Goal: Information Seeking & Learning: Check status

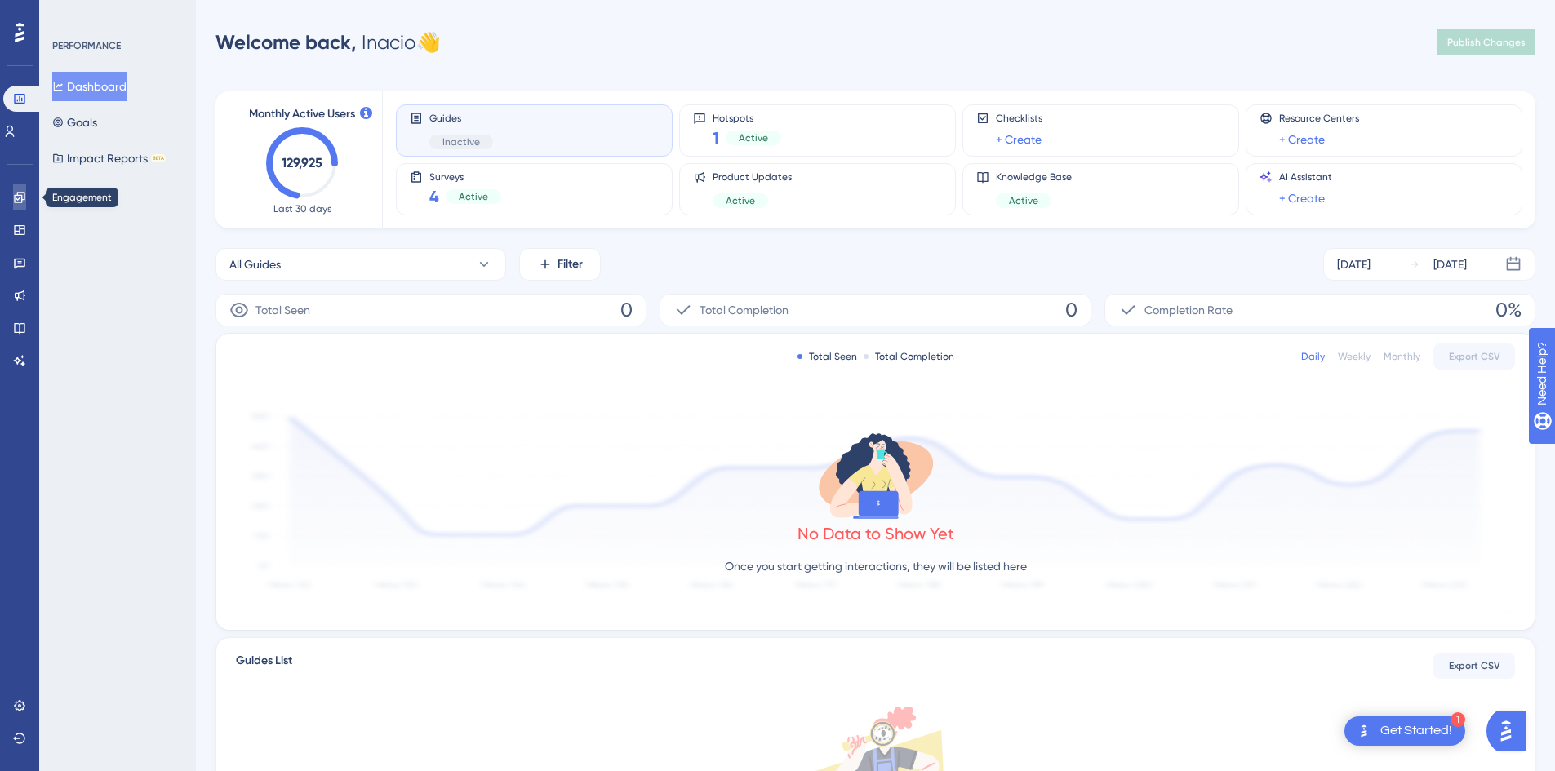
click at [16, 200] on icon at bounding box center [19, 197] width 13 height 13
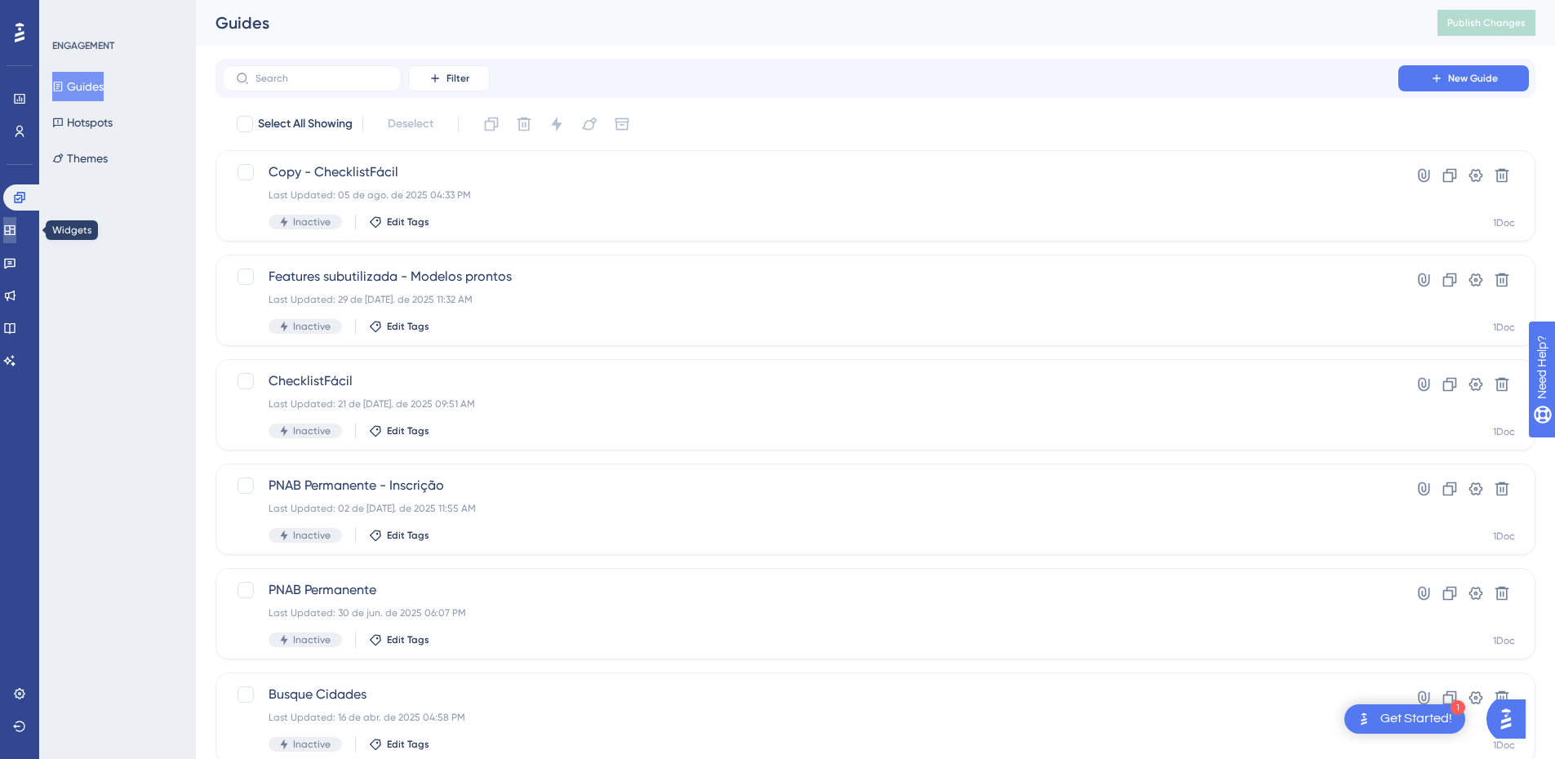
click at [16, 238] on link at bounding box center [9, 230] width 13 height 26
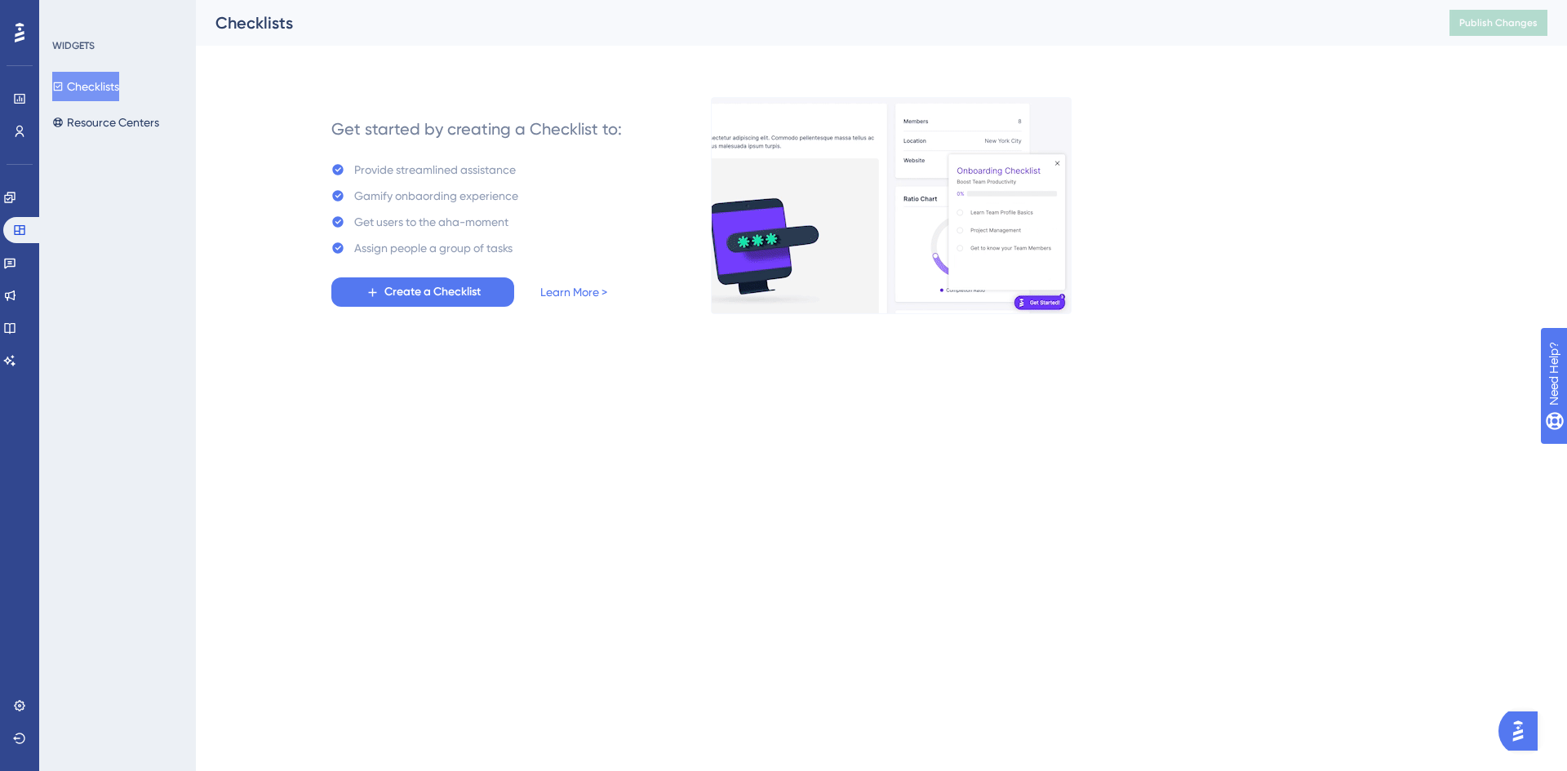
click at [17, 118] on div "Performance Users" at bounding box center [19, 115] width 13 height 59
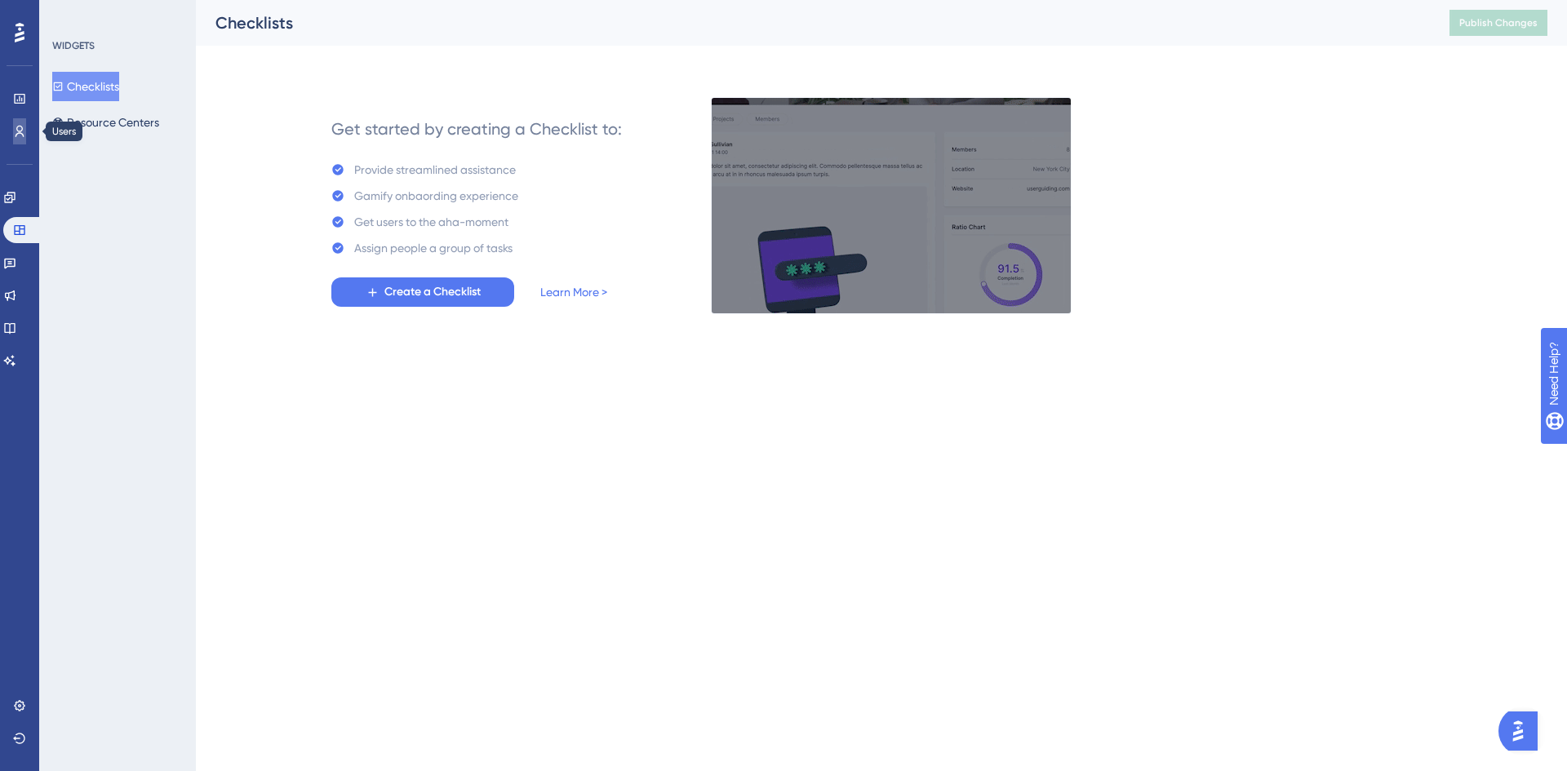
click at [17, 132] on icon at bounding box center [19, 131] width 13 height 13
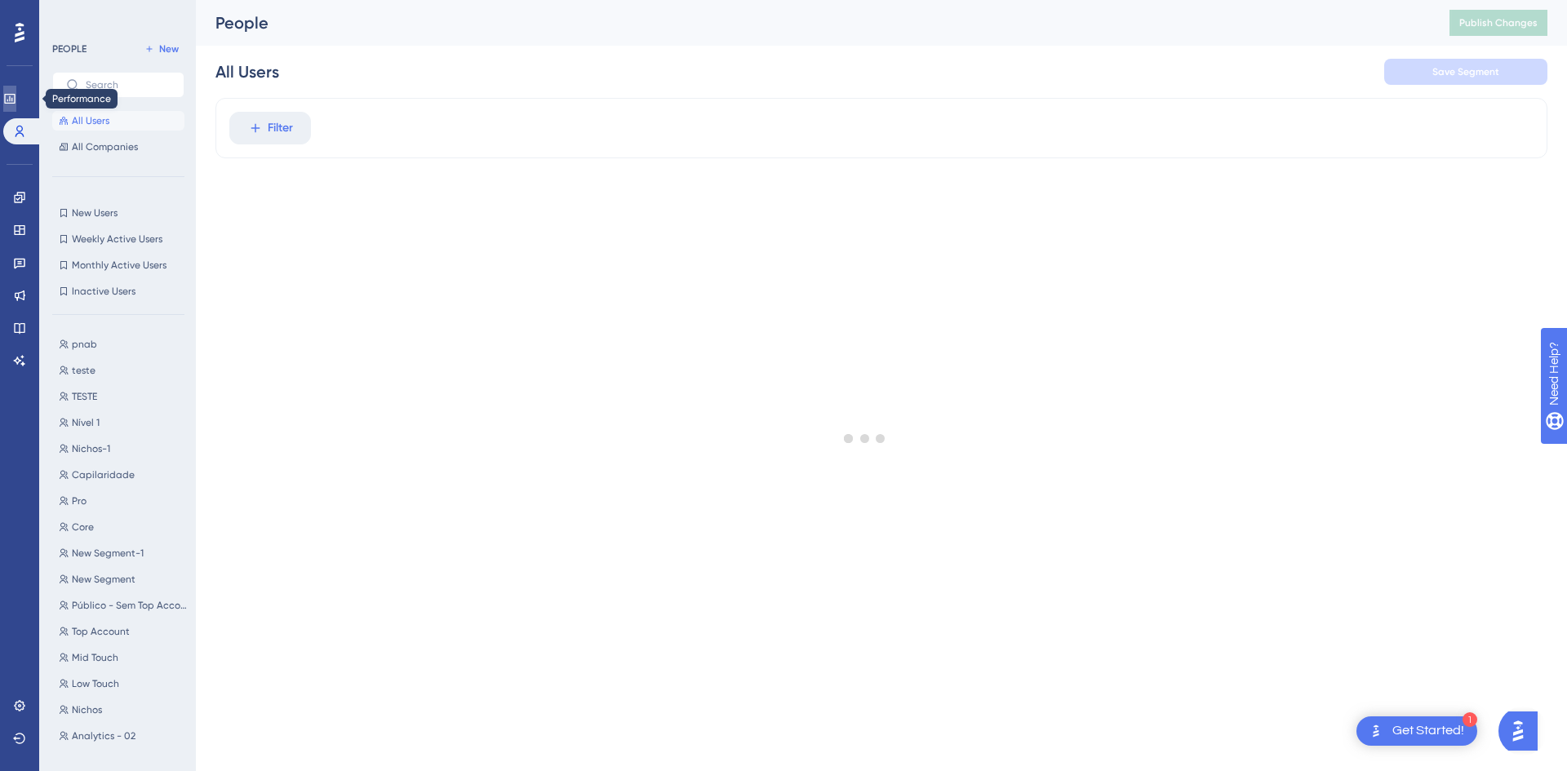
click at [16, 97] on icon at bounding box center [9, 98] width 13 height 13
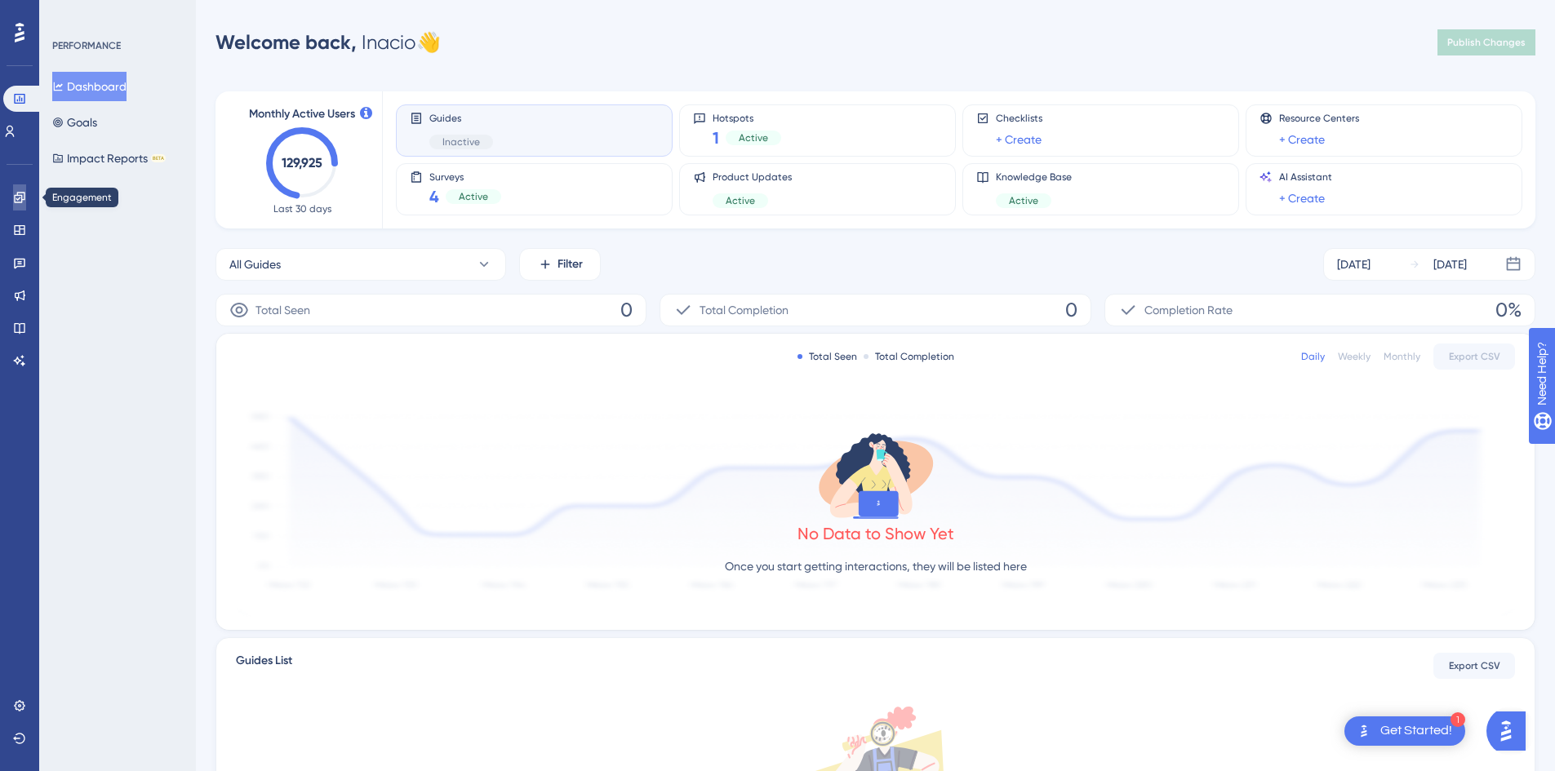
click at [20, 205] on link at bounding box center [19, 197] width 13 height 26
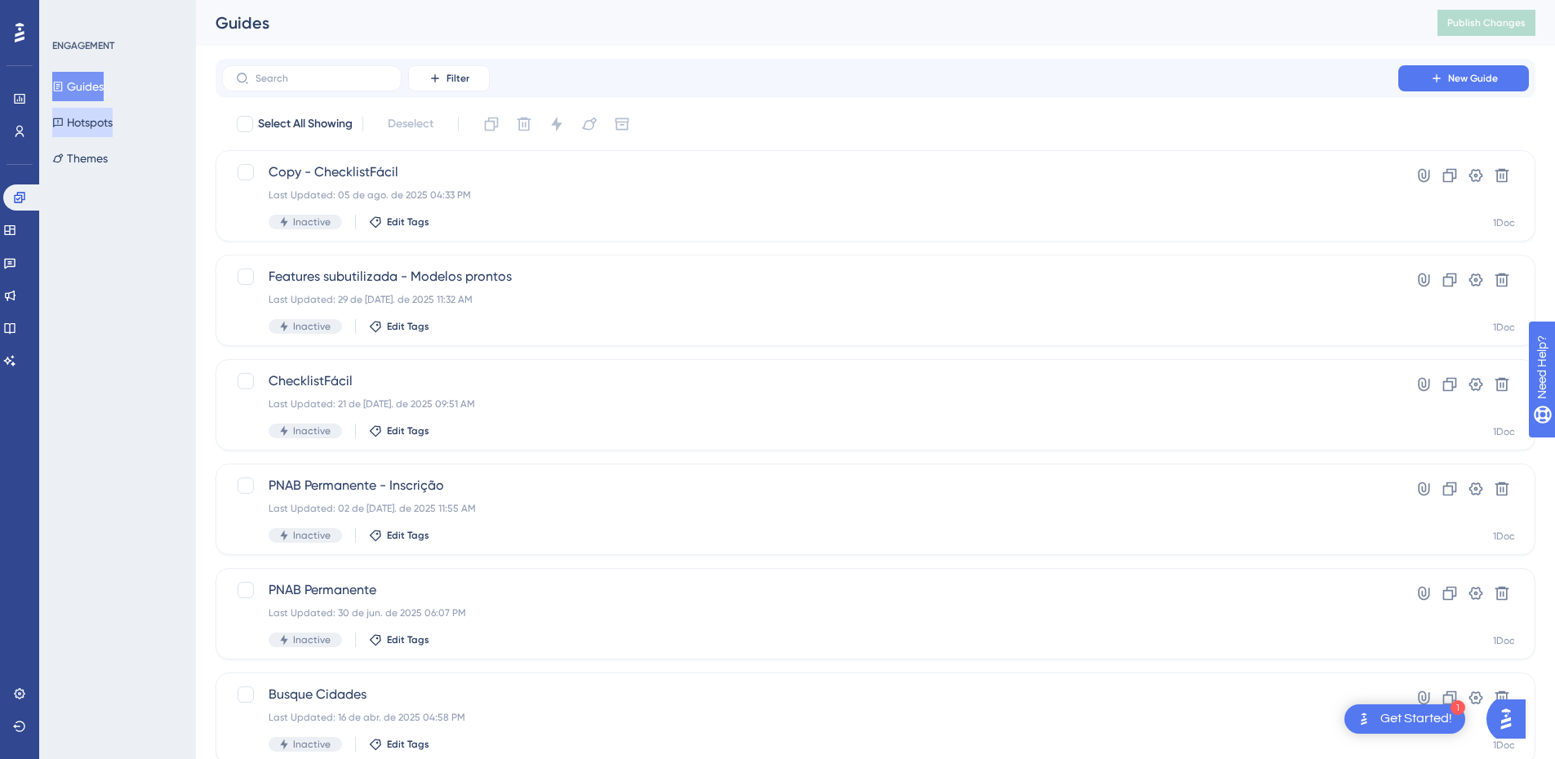
click at [100, 118] on button "Hotspots" at bounding box center [82, 122] width 60 height 29
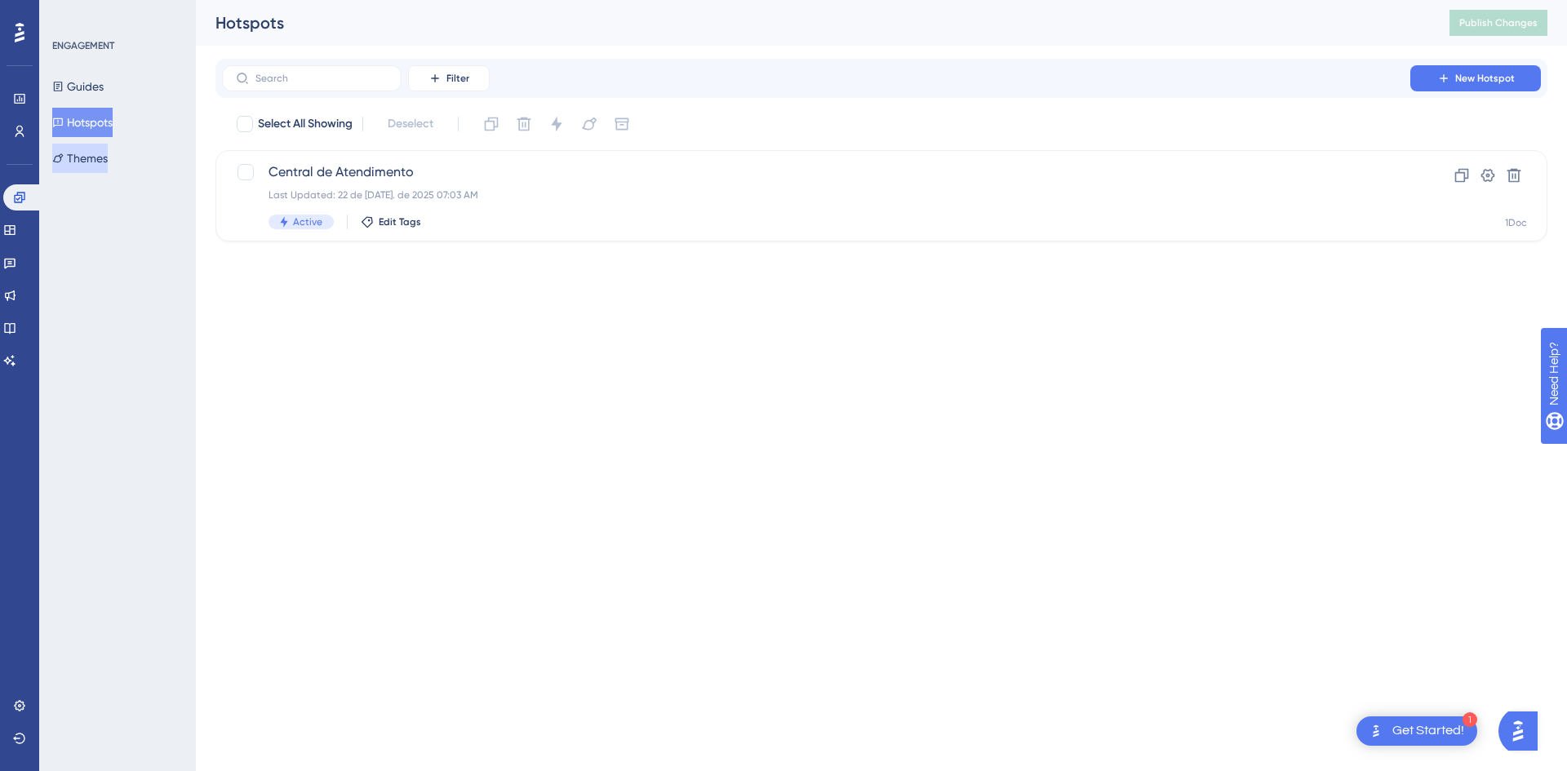
click at [95, 160] on button "Themes" at bounding box center [79, 158] width 55 height 29
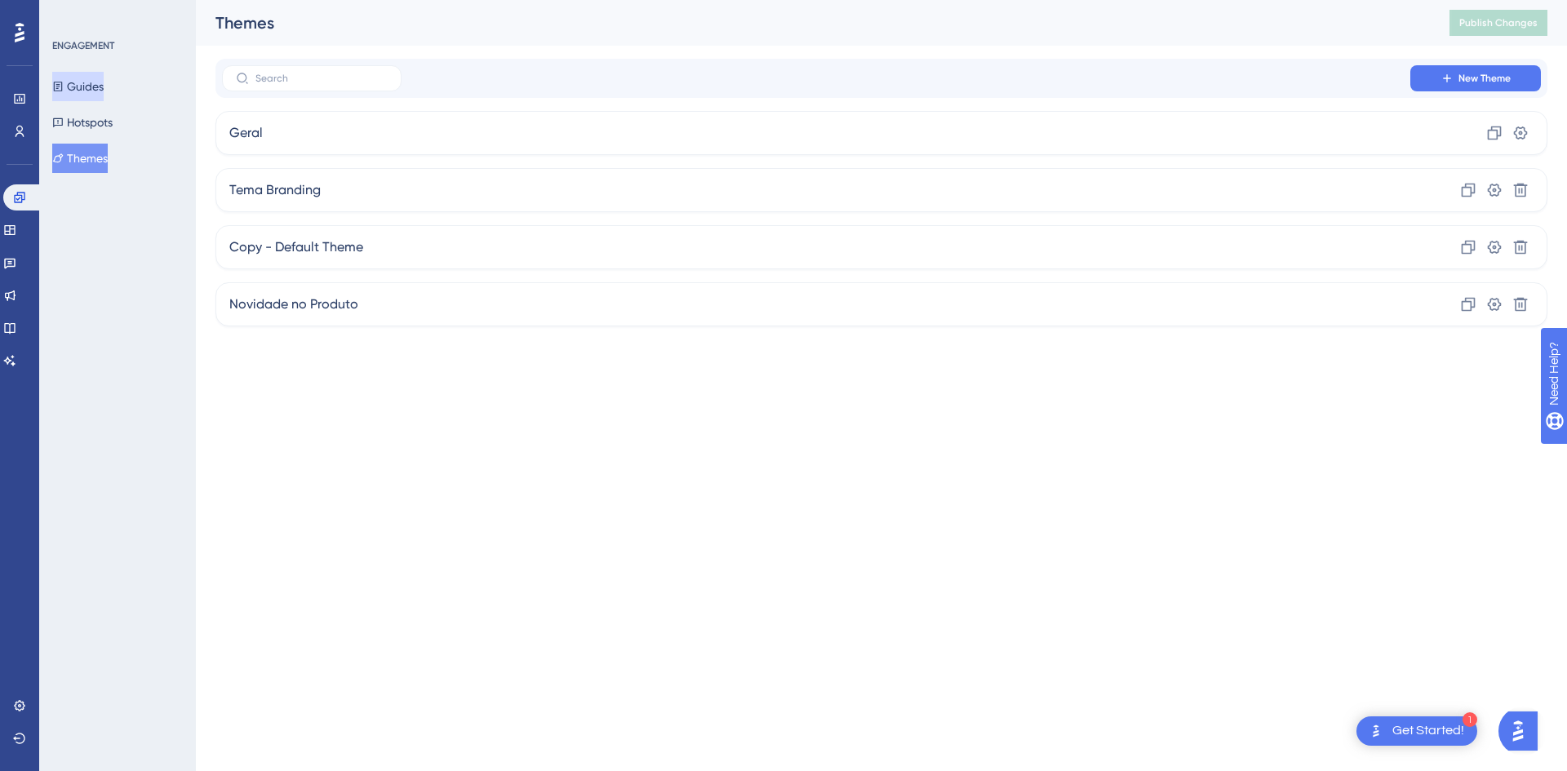
click at [102, 88] on button "Guides" at bounding box center [77, 86] width 51 height 29
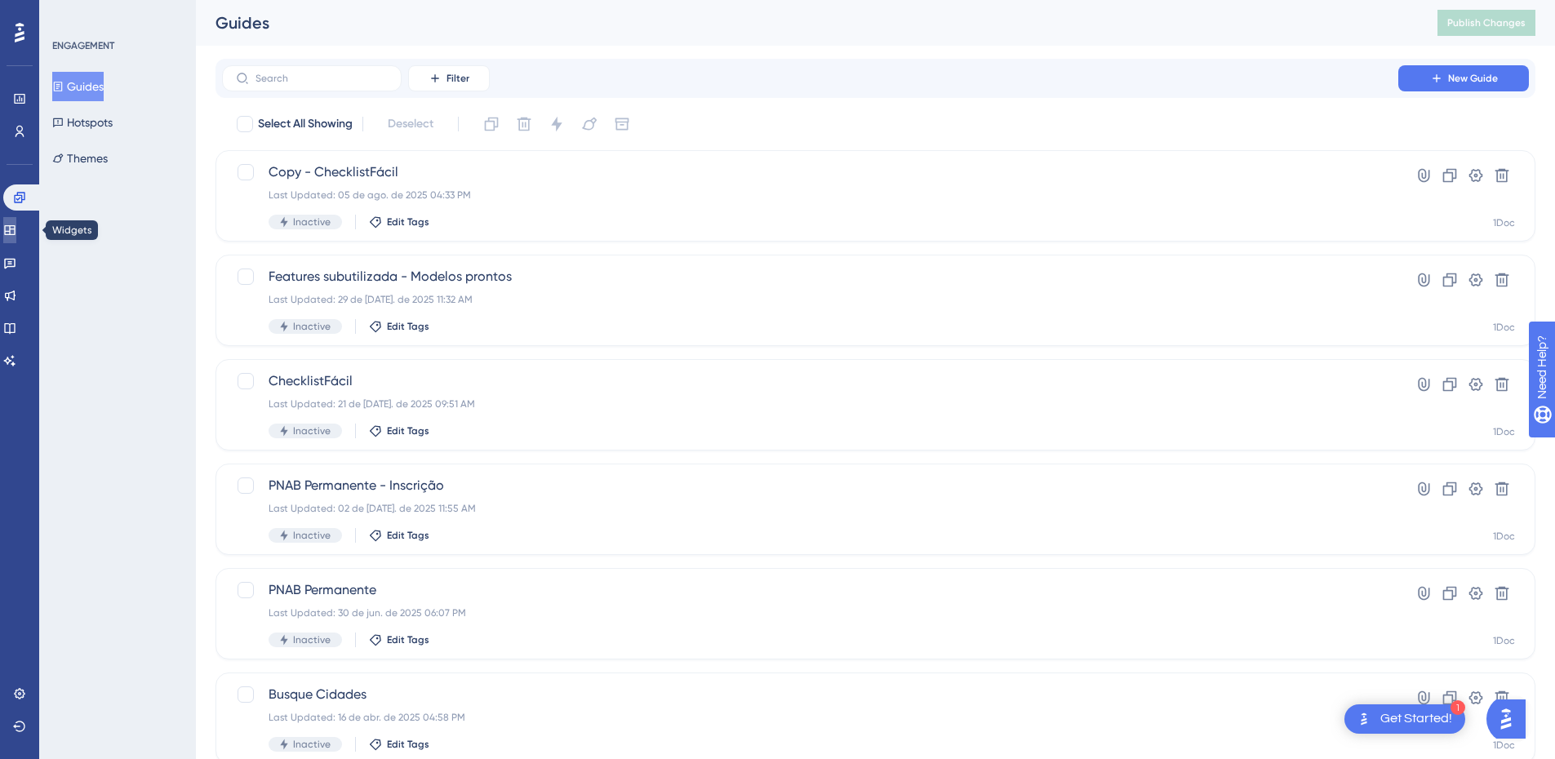
click at [16, 230] on icon at bounding box center [9, 230] width 13 height 13
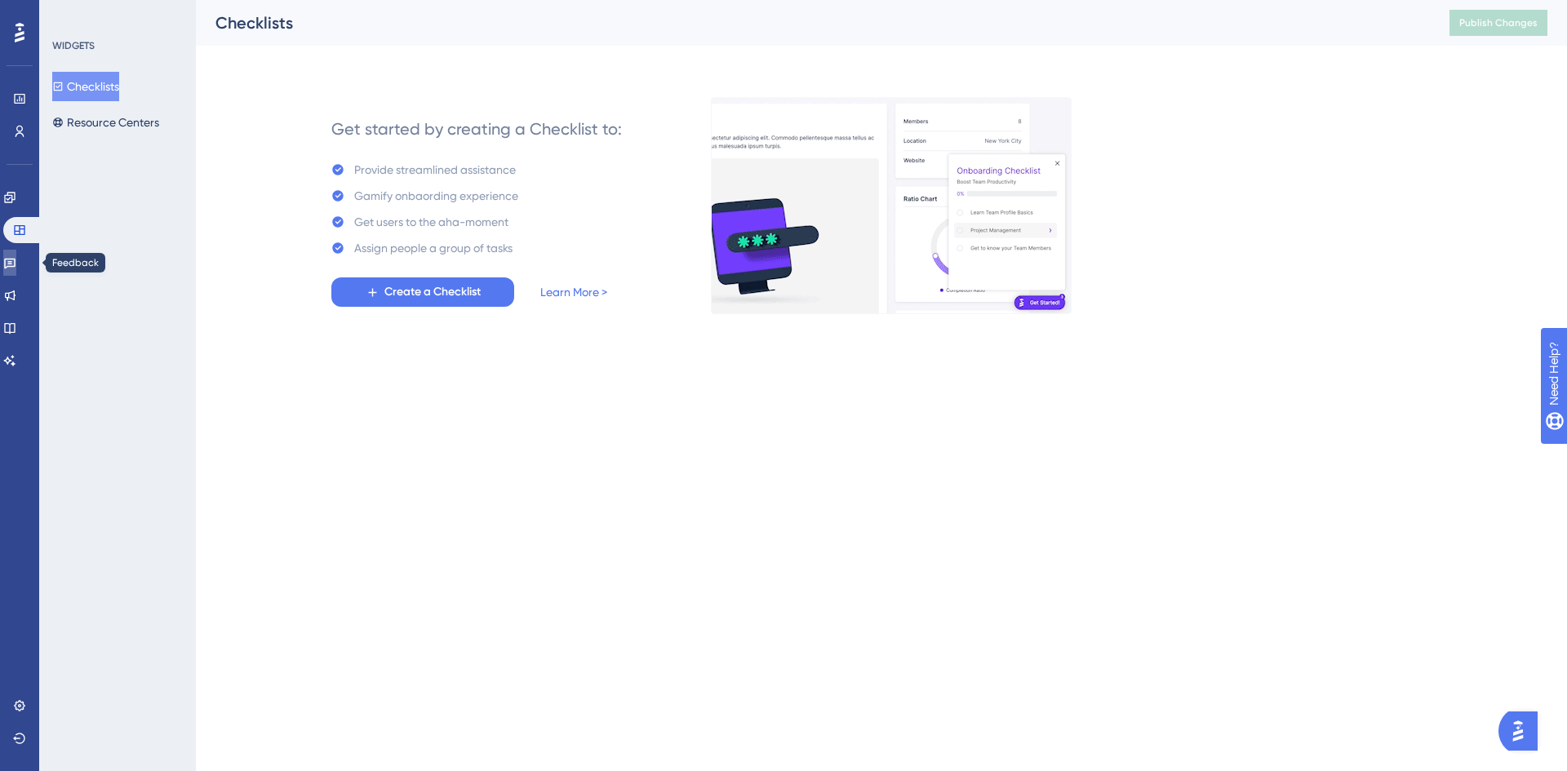
click at [16, 260] on icon at bounding box center [9, 264] width 11 height 11
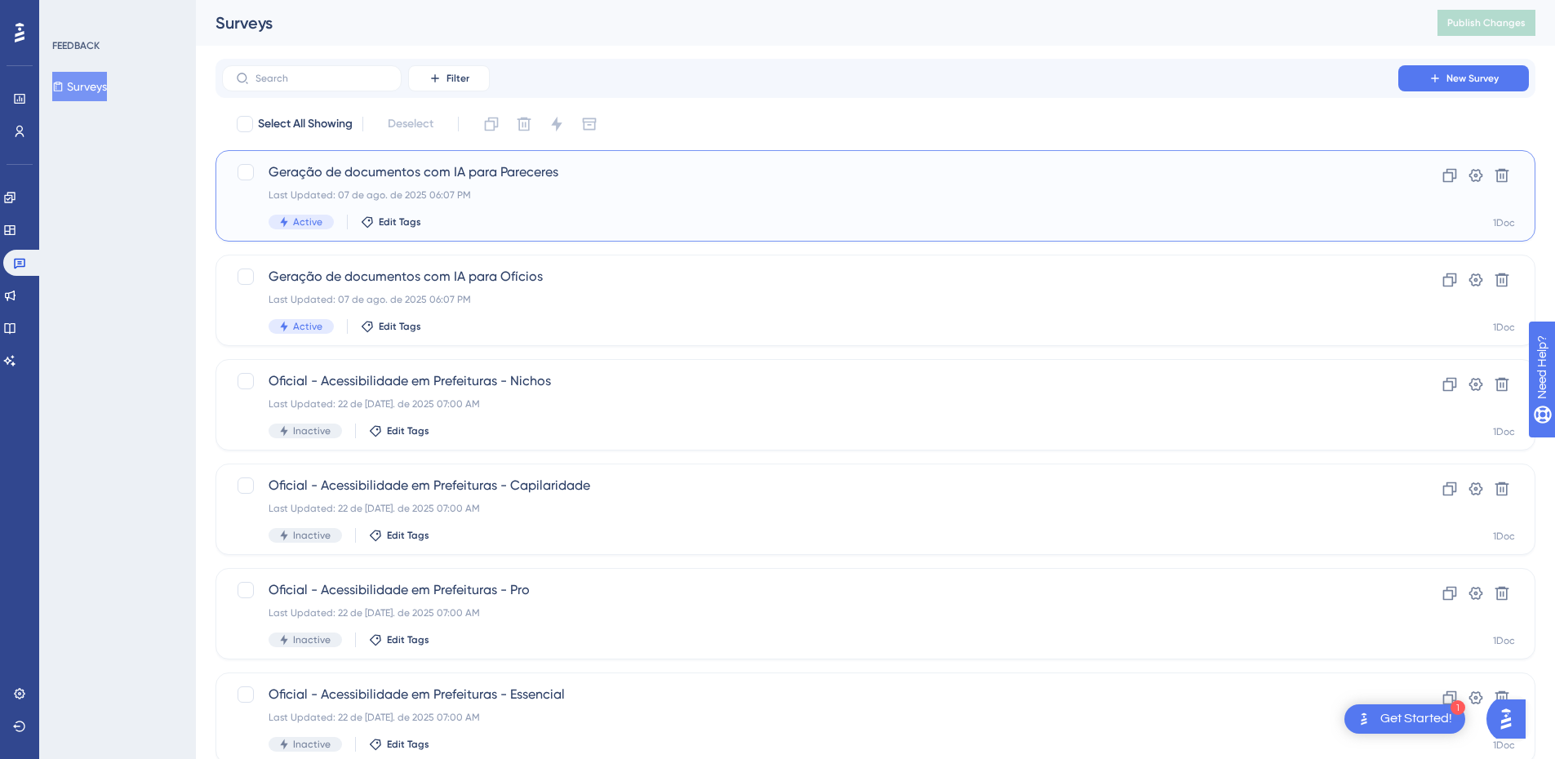
click at [677, 175] on span "Geração de documentos com IA para Pareceres" at bounding box center [809, 172] width 1083 height 20
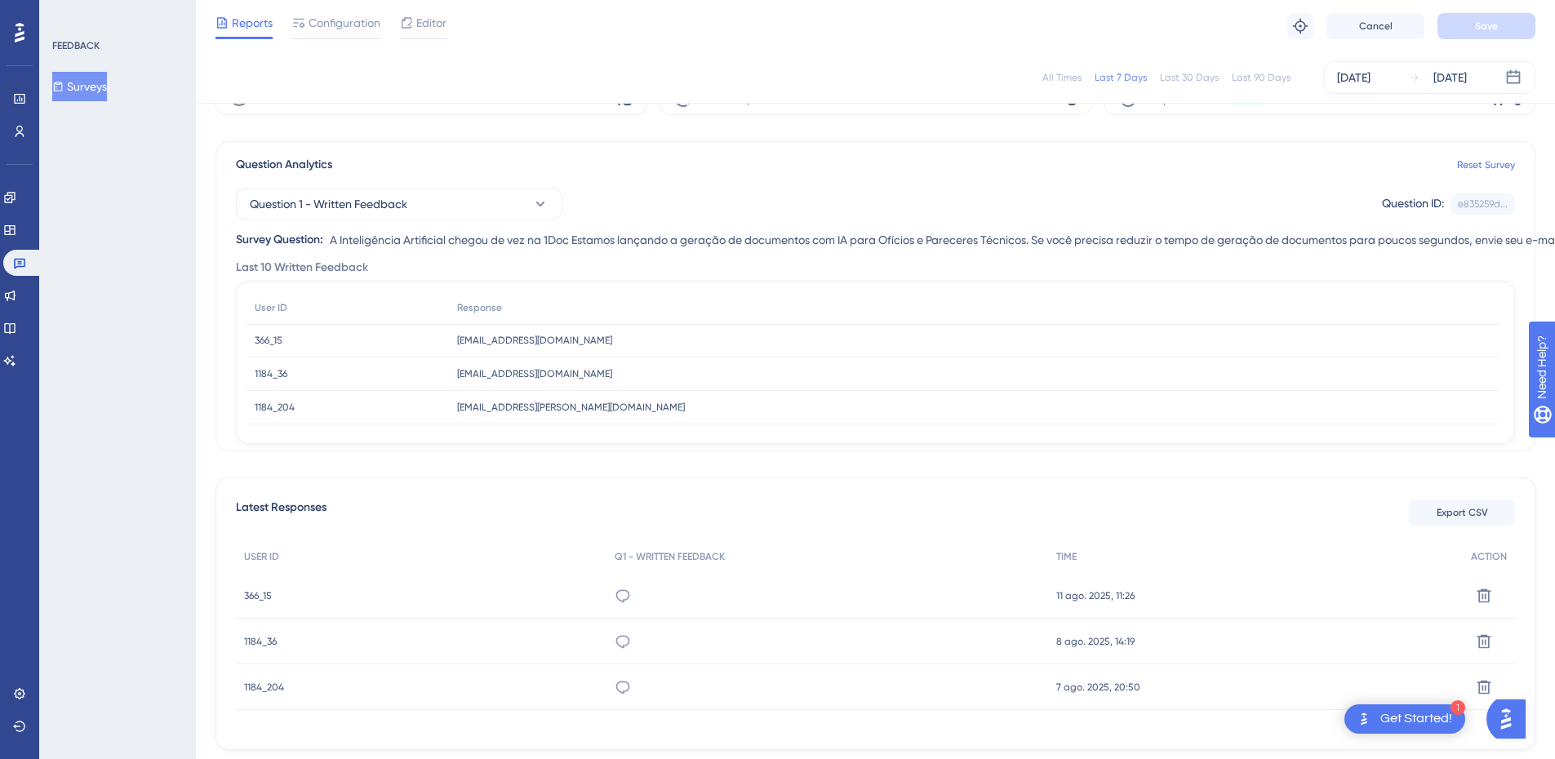
scroll to position [163, 0]
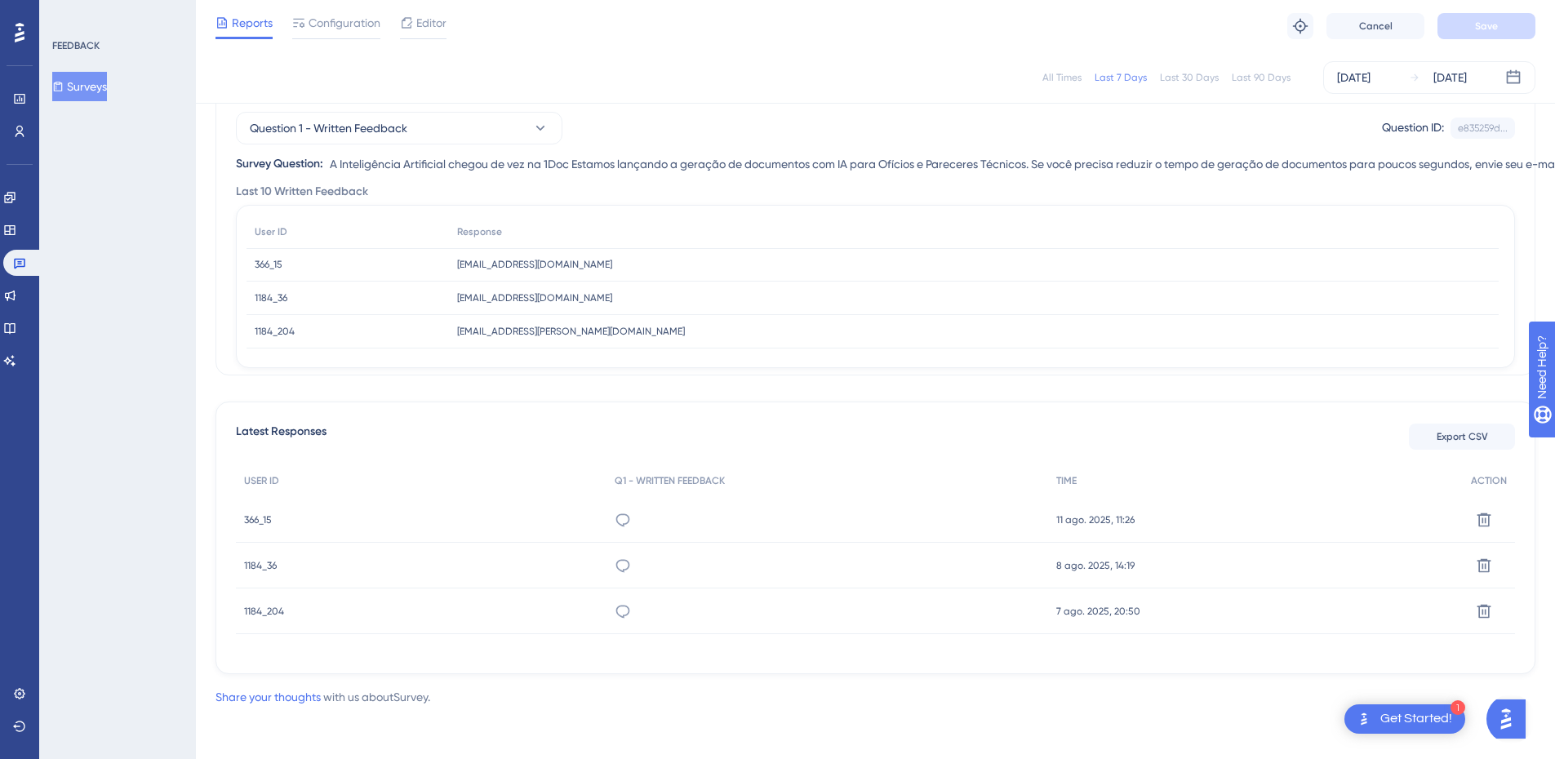
drag, startPoint x: 108, startPoint y: 557, endPoint x: 189, endPoint y: 520, distance: 89.5
click at [108, 557] on div "FEEDBACK Surveys" at bounding box center [117, 379] width 157 height 759
click at [259, 517] on span "366_15" at bounding box center [258, 519] width 28 height 13
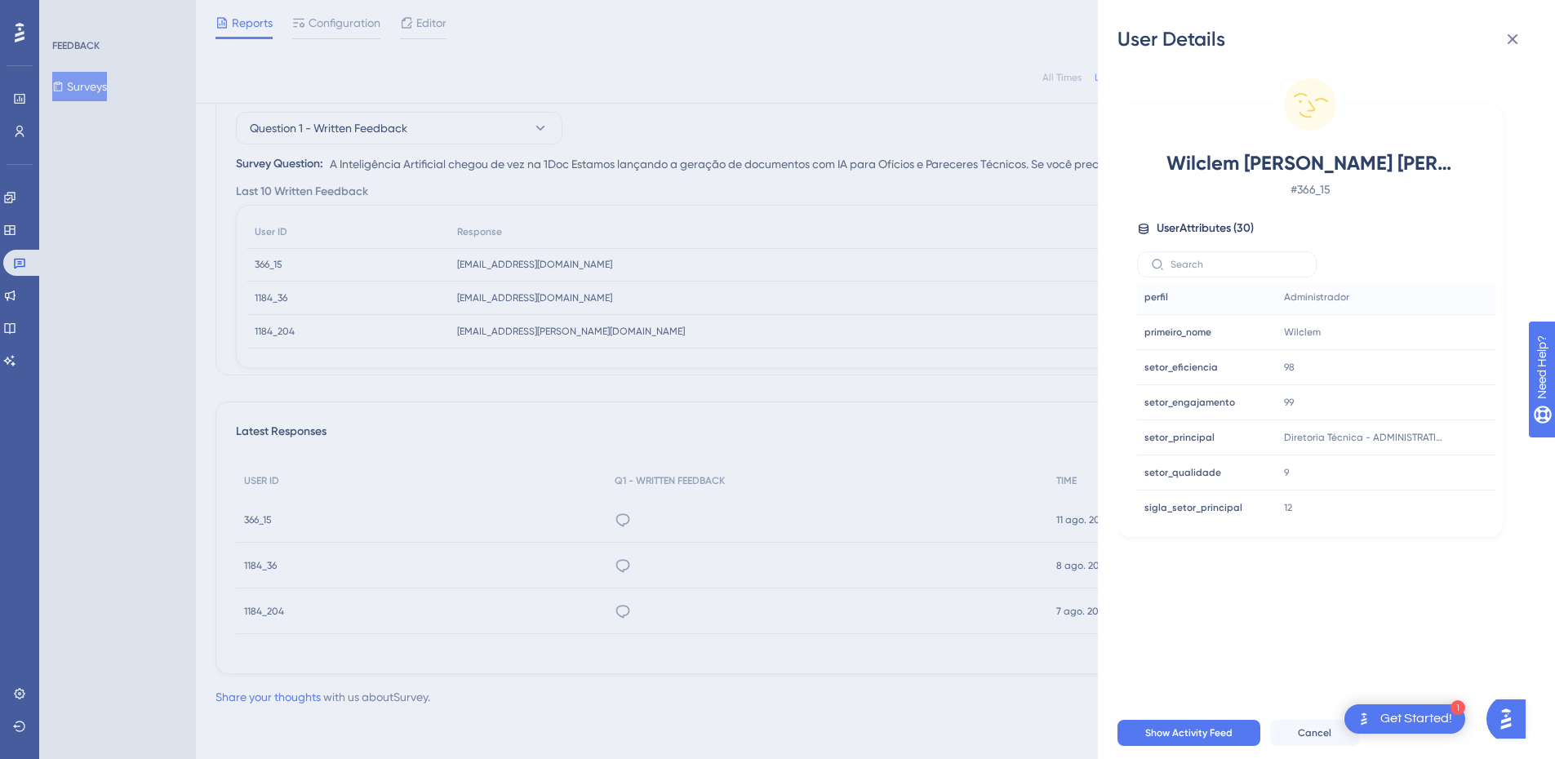
scroll to position [813, 0]
click at [1325, 614] on div "Wilclem [PERSON_NAME] [PERSON_NAME] # 366_15 User Attributes ( 30 ) Email Email…" at bounding box center [1332, 379] width 431 height 654
click at [344, 516] on div "User Details Wilclem [PERSON_NAME] [PERSON_NAME] # 366_15 User Attributes ( 30 …" at bounding box center [777, 379] width 1555 height 759
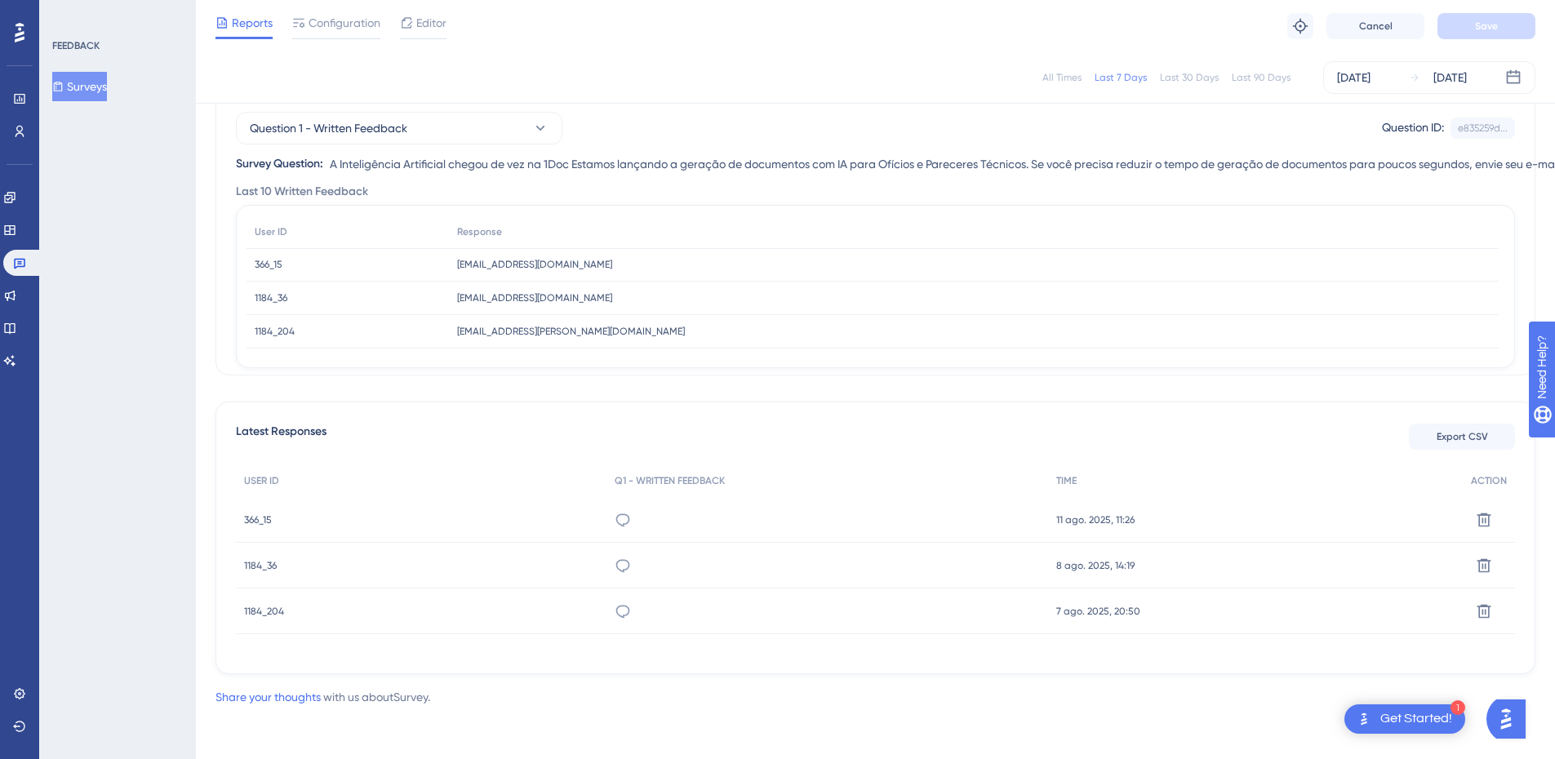
click at [273, 299] on span "1184_36" at bounding box center [271, 297] width 33 height 13
click at [271, 299] on span "1184_36" at bounding box center [271, 297] width 33 height 13
click at [263, 562] on span "1184_36" at bounding box center [260, 565] width 33 height 13
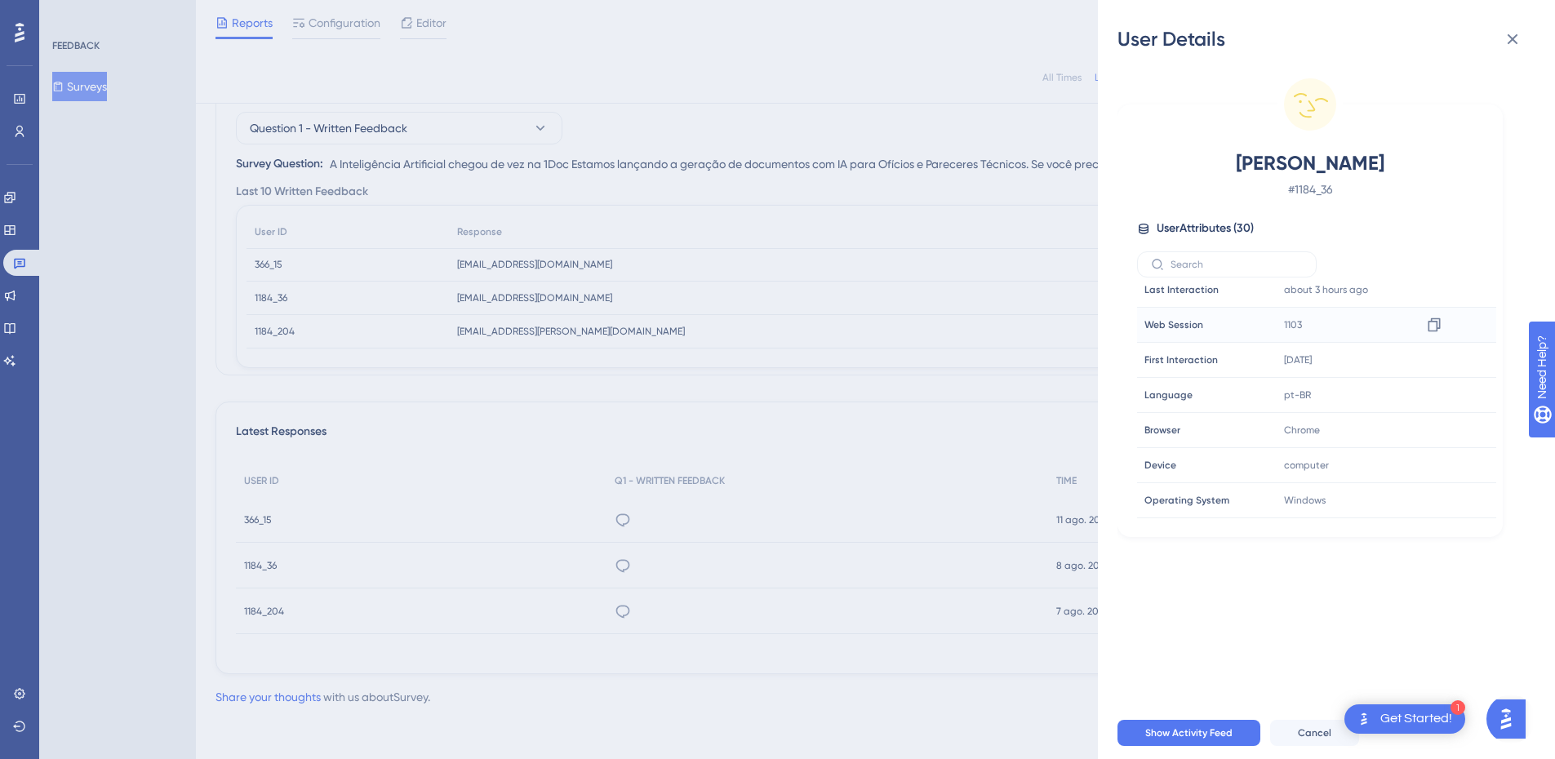
scroll to position [245, 0]
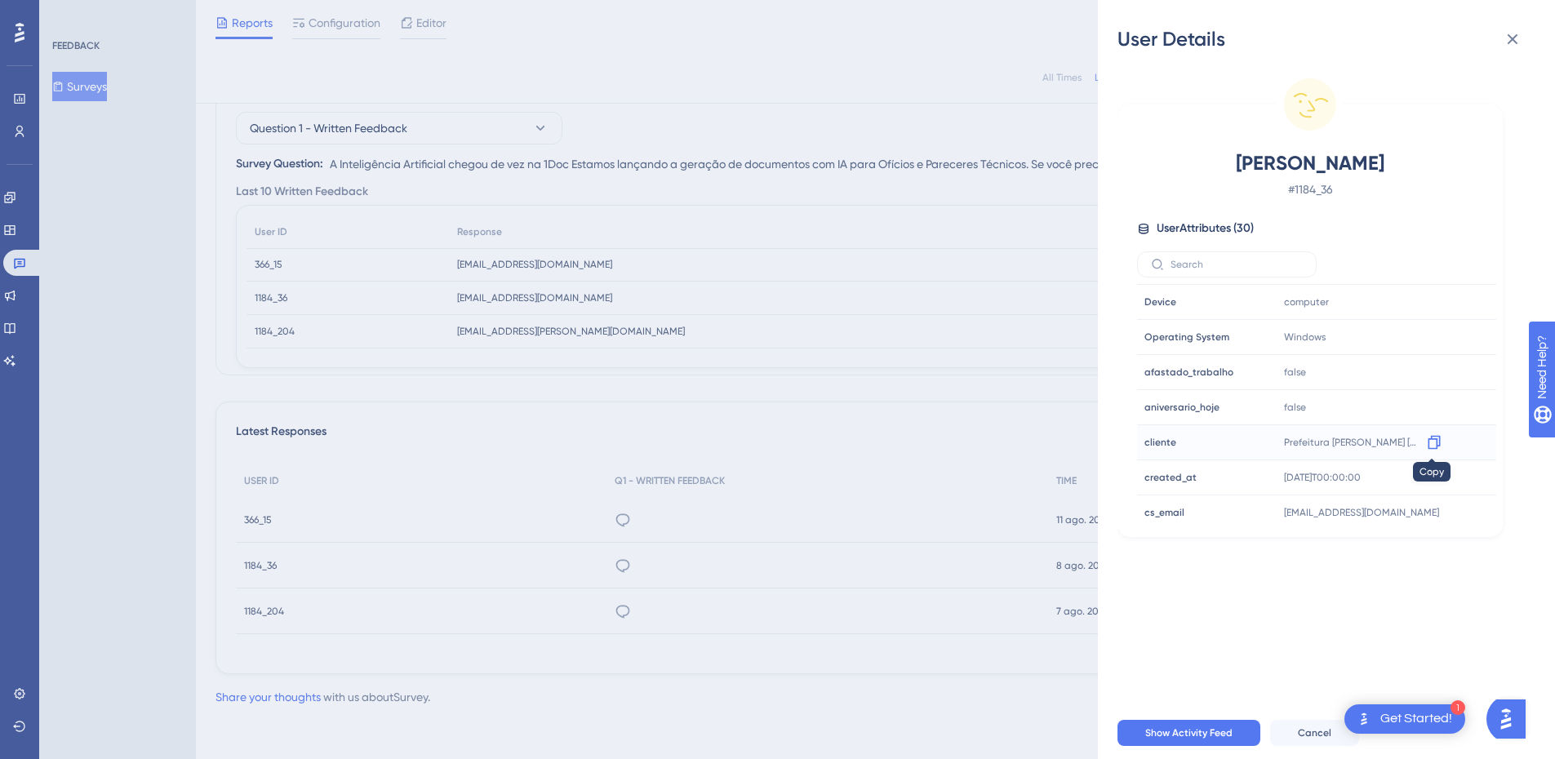
click at [1432, 442] on icon at bounding box center [1434, 442] width 16 height 16
click at [1248, 629] on div "[PERSON_NAME] # 1184_36 User Attributes ( 30 ) Email Email - Signup Signup - La…" at bounding box center [1332, 379] width 431 height 654
click at [779, 499] on div "User Details [PERSON_NAME] # 1184_36 User Attributes ( 30 ) Email Email - Signu…" at bounding box center [777, 379] width 1555 height 759
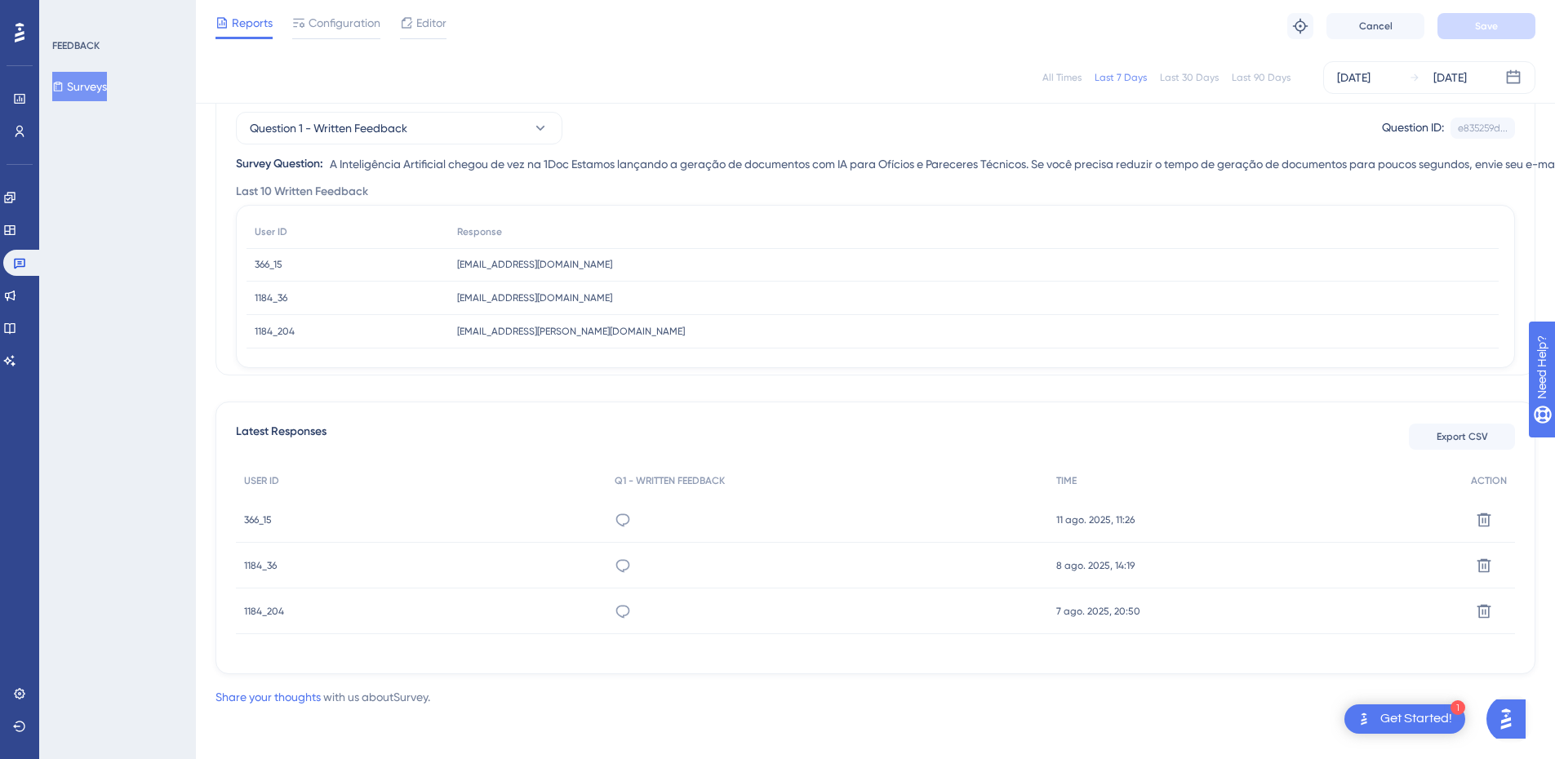
click at [263, 610] on span "1184_204" at bounding box center [264, 611] width 40 height 13
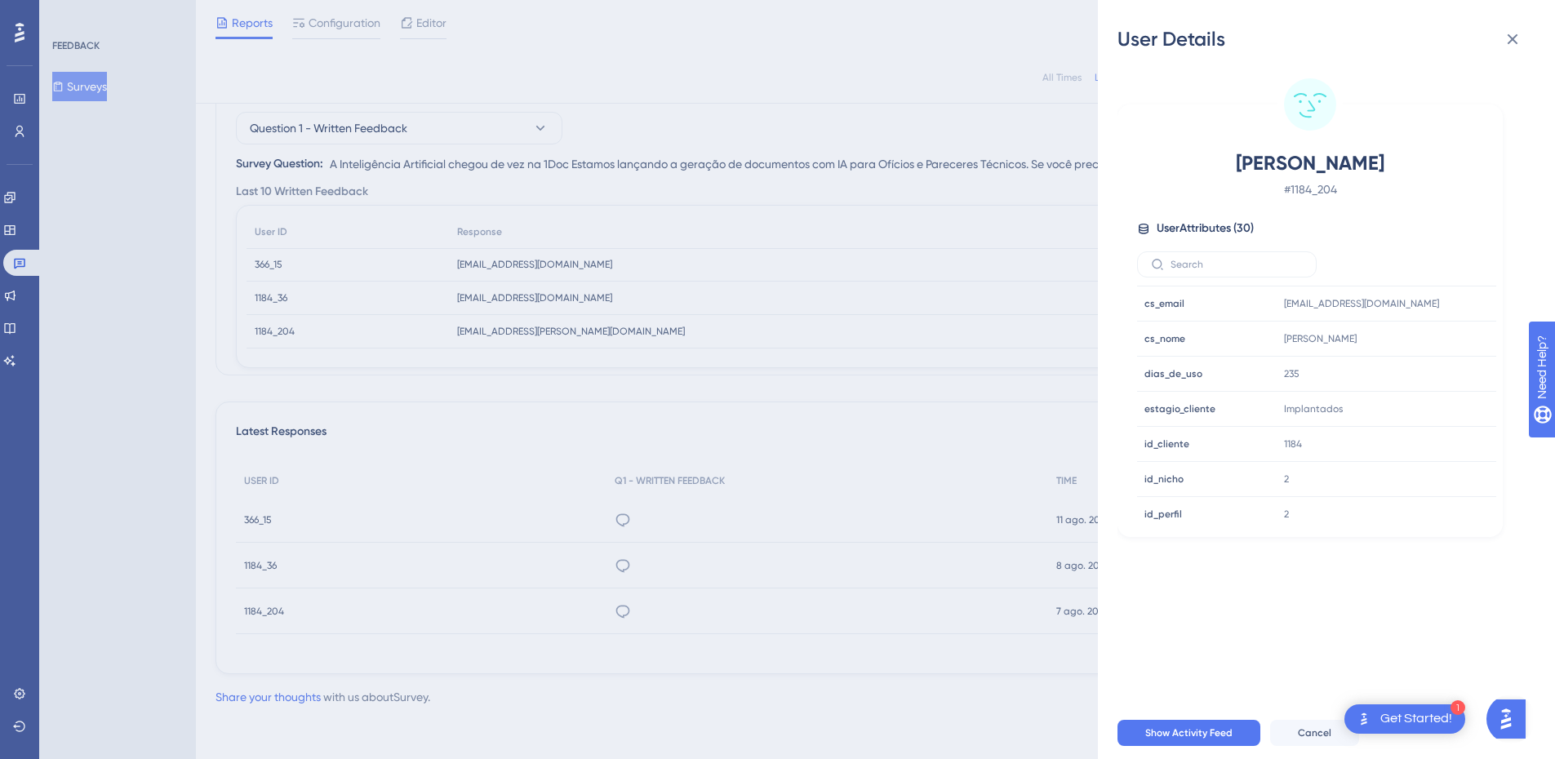
scroll to position [490, 0]
drag, startPoint x: 74, startPoint y: 494, endPoint x: 233, endPoint y: 512, distance: 160.2
click at [74, 494] on div "User Details [PERSON_NAME] # 1184_204 User Attributes ( 30 ) Email Email - Sign…" at bounding box center [777, 379] width 1555 height 759
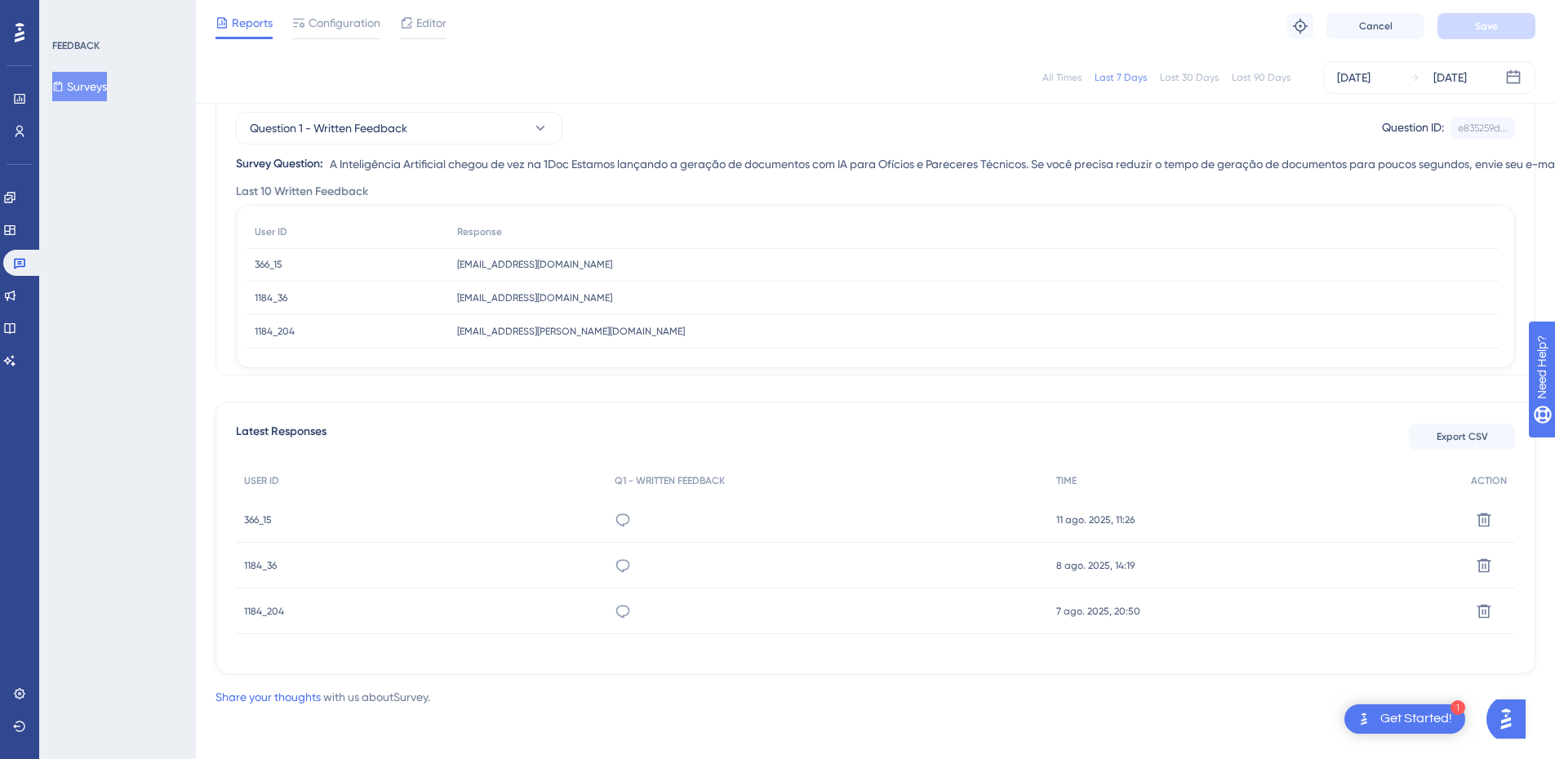
click at [259, 517] on span "366_15" at bounding box center [258, 519] width 28 height 13
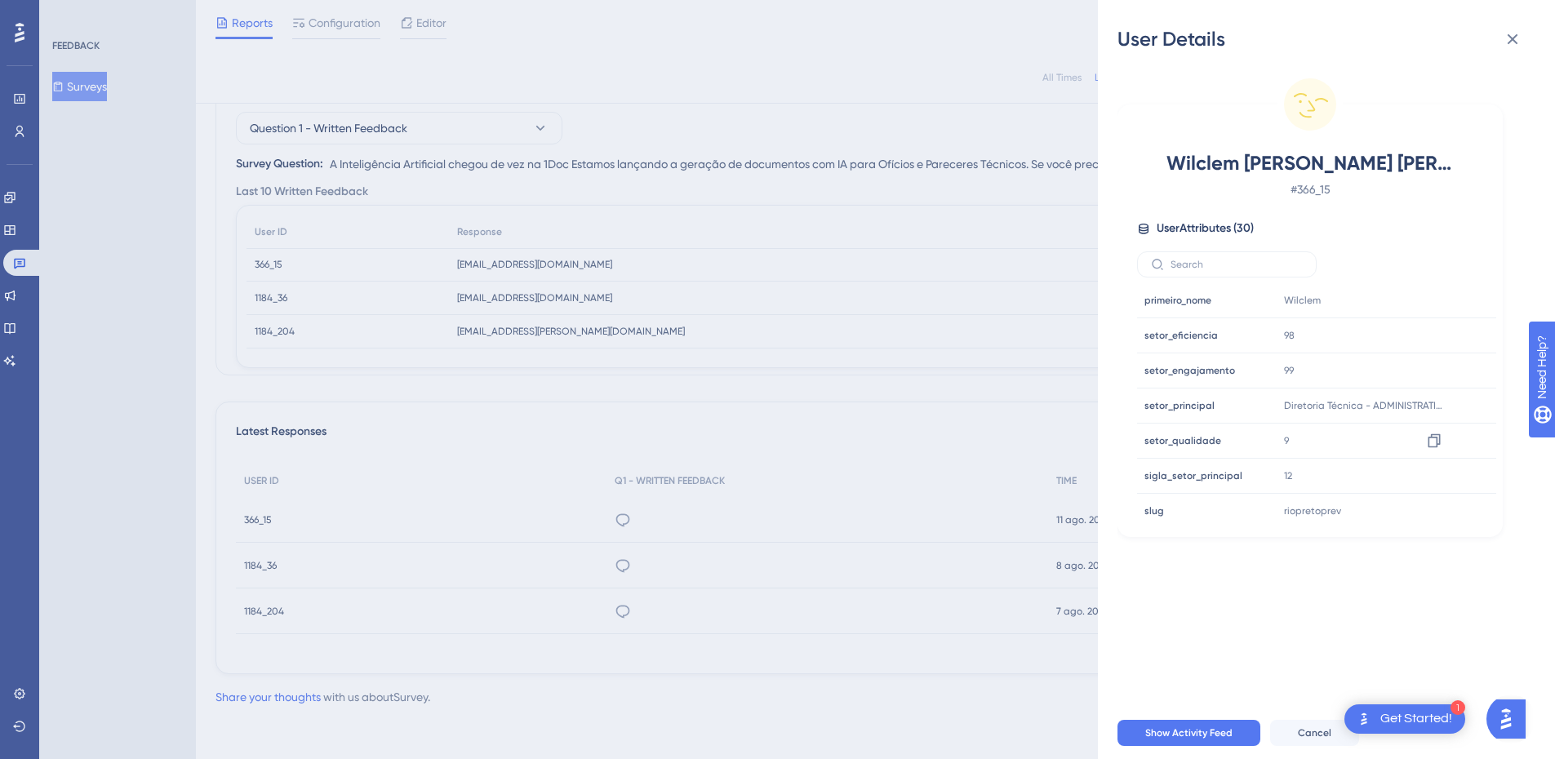
scroll to position [813, 0]
click at [1285, 166] on span "Wilclem [PERSON_NAME] [PERSON_NAME]" at bounding box center [1309, 163] width 287 height 26
click at [1286, 166] on span "Wilclem [PERSON_NAME] [PERSON_NAME]" at bounding box center [1309, 163] width 287 height 26
copy span "Wilclem [PERSON_NAME] [PERSON_NAME]"
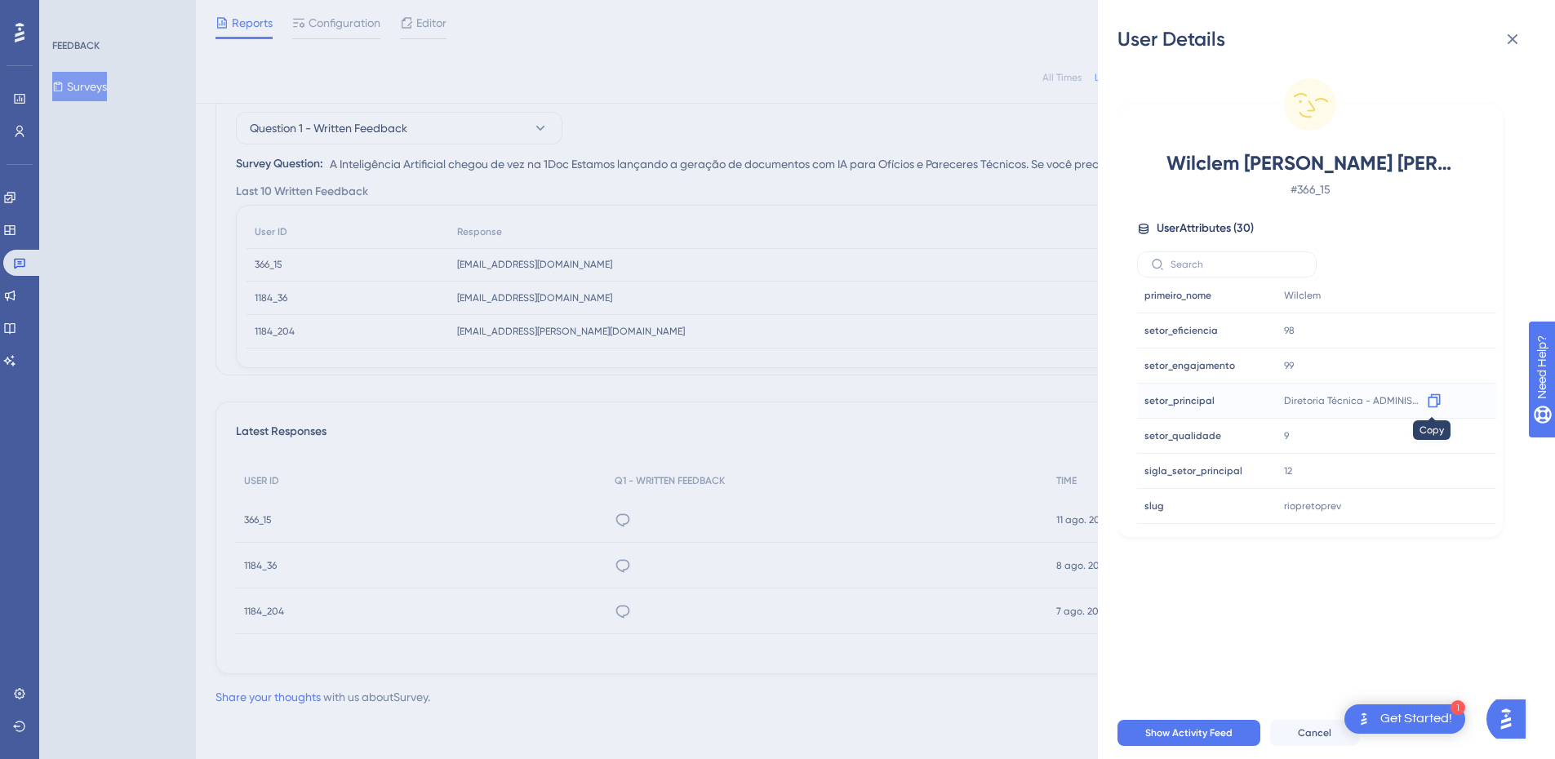
click at [1440, 399] on div at bounding box center [1434, 401] width 26 height 26
